Goal: Task Accomplishment & Management: Manage account settings

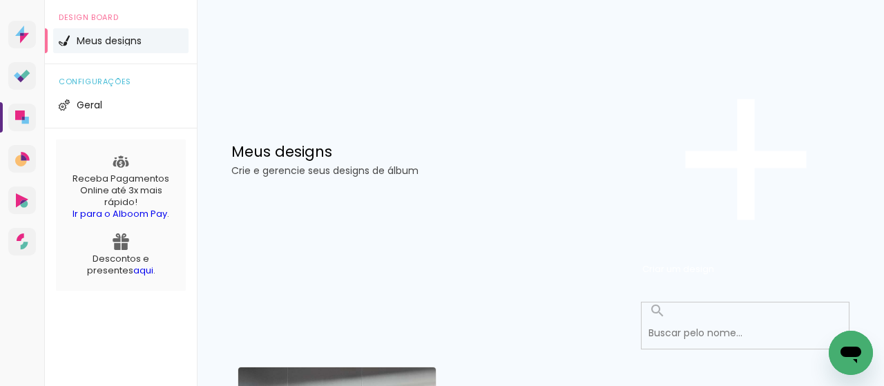
scroll to position [91, 0]
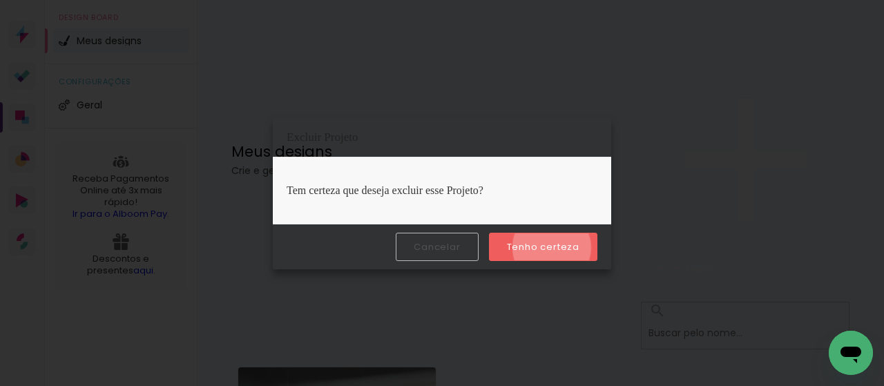
click at [0, 0] on slot "Tenho certeza" at bounding box center [0, 0] width 0 height 0
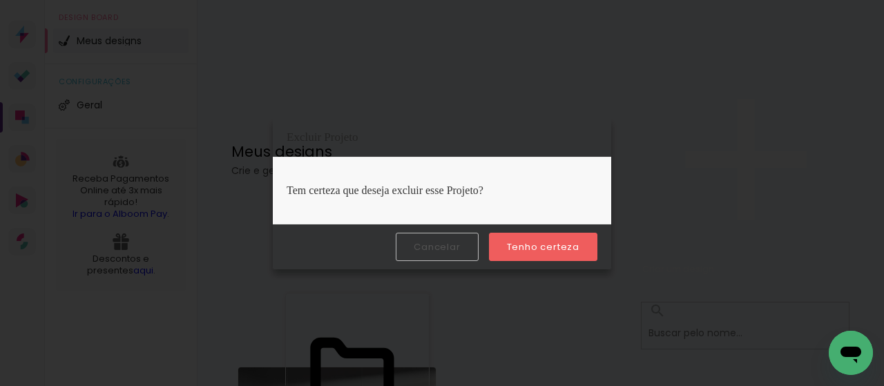
click at [0, 0] on slot "Tenho certeza" at bounding box center [0, 0] width 0 height 0
